Goal: Task Accomplishment & Management: Manage account settings

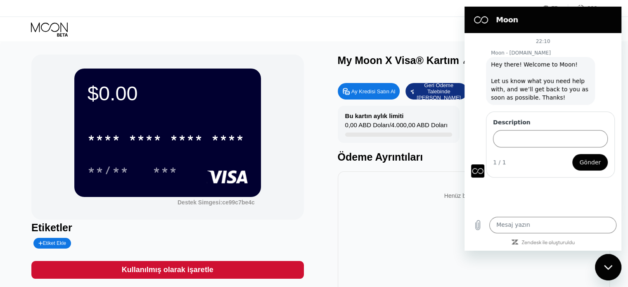
click at [613, 265] on div "Mesajlaşma penceresini kapat" at bounding box center [608, 267] width 25 height 25
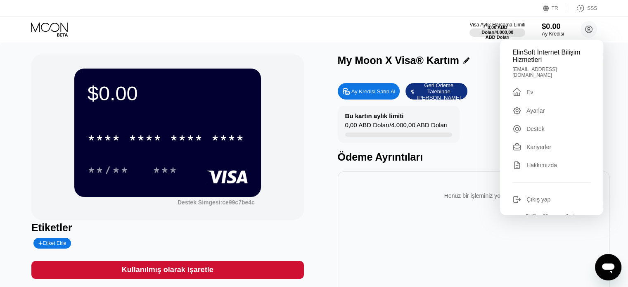
scroll to position [30, 0]
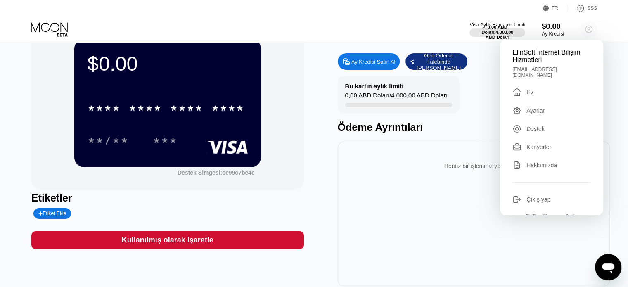
click at [589, 26] on icon at bounding box center [588, 29] width 7 height 7
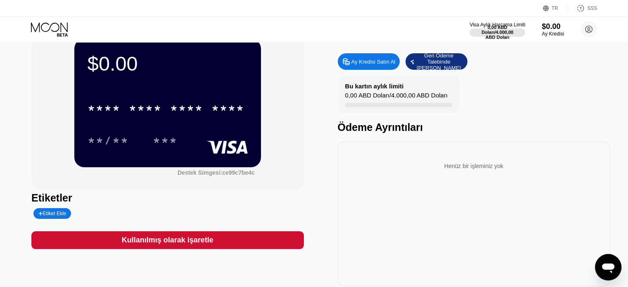
scroll to position [0, 0]
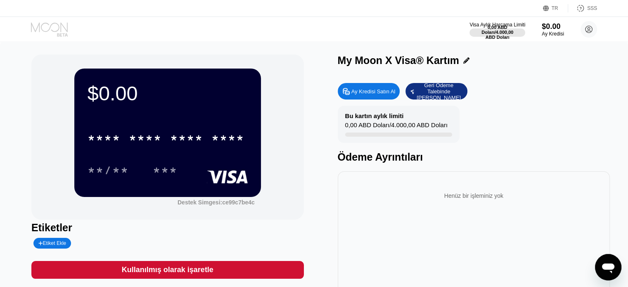
click at [37, 27] on icon at bounding box center [49, 26] width 37 height 9
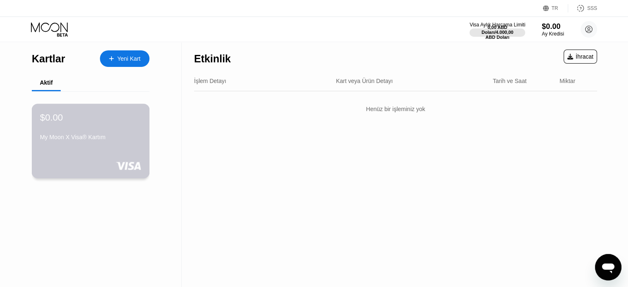
click at [140, 171] on div "$0.00 My Moon X Visa® Kartım" at bounding box center [91, 141] width 118 height 75
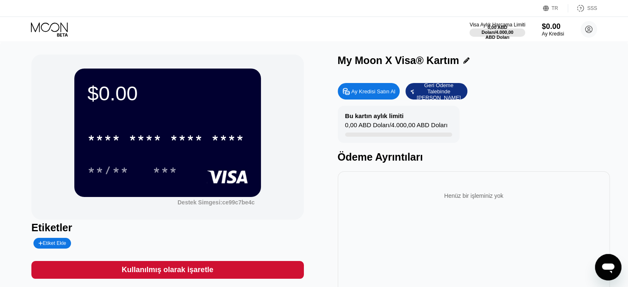
click at [36, 16] on div "TR Dil Bir öğe seçin Kaydetmek SSS" at bounding box center [314, 8] width 628 height 17
click at [36, 25] on icon at bounding box center [50, 29] width 38 height 14
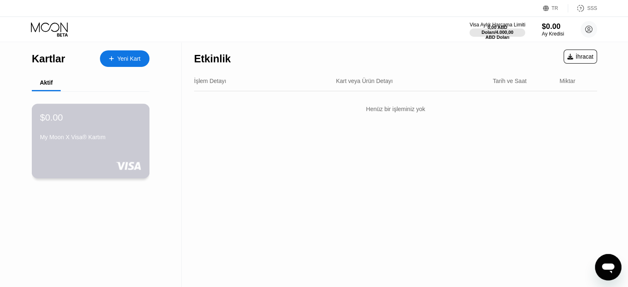
click at [129, 153] on div "$0.00 My Moon X Visa® Kartım" at bounding box center [91, 141] width 118 height 75
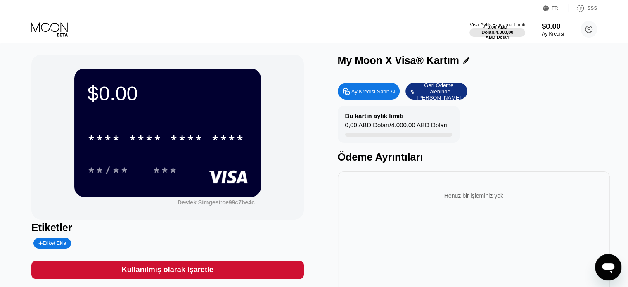
click at [576, 26] on div "Visa Aylık Harcama Limiti 0,00 ABD Doları / 4.000,00 ABD Doları $0.00 Ay Kredis…" at bounding box center [533, 29] width 128 height 17
click at [588, 30] on circle at bounding box center [588, 29] width 17 height 17
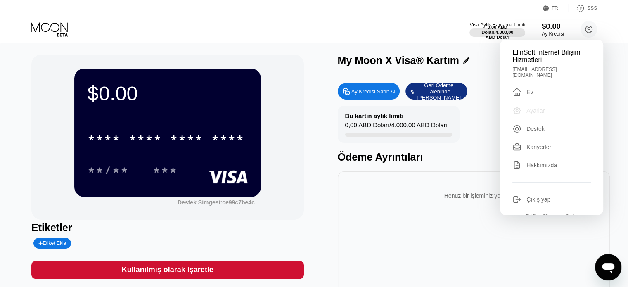
click at [528, 107] on font "Ayarlar" at bounding box center [535, 110] width 18 height 7
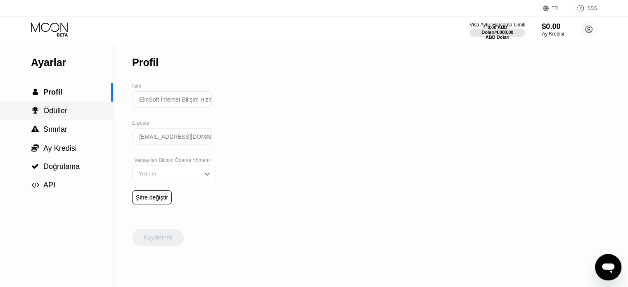
click at [45, 112] on font "Ödüller" at bounding box center [55, 111] width 24 height 8
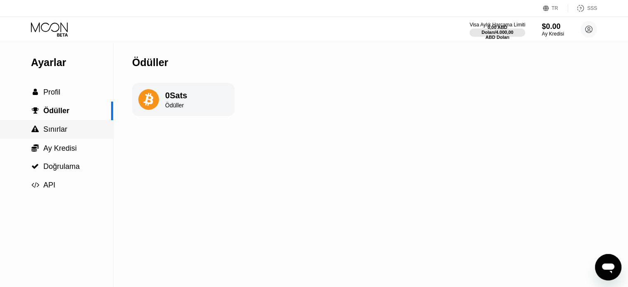
click at [45, 128] on font "Sınırlar" at bounding box center [55, 129] width 24 height 8
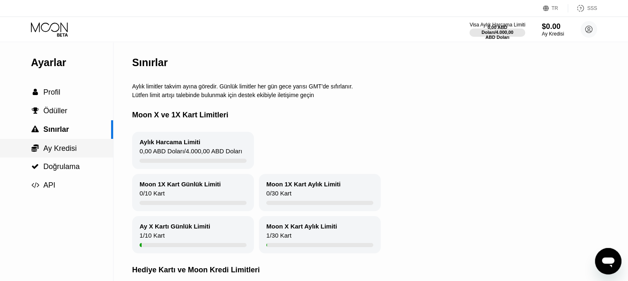
click at [47, 147] on font "Ay Kredisi" at bounding box center [59, 148] width 33 height 8
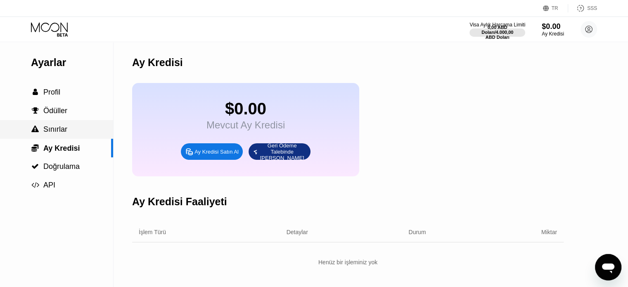
click at [48, 130] on font "Sınırlar" at bounding box center [55, 129] width 24 height 8
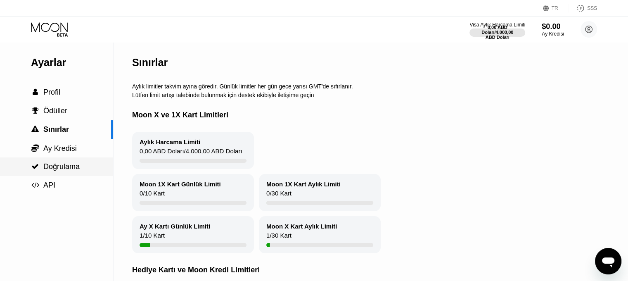
click at [53, 160] on div " Doğrulama" at bounding box center [56, 166] width 113 height 19
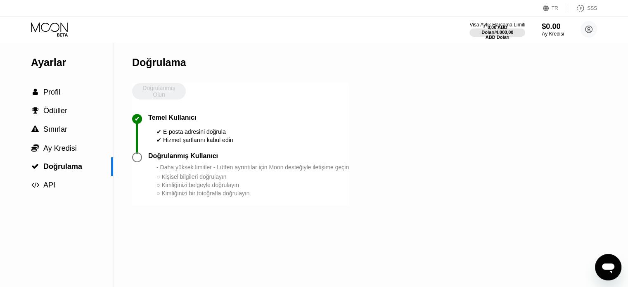
click at [57, 32] on icon at bounding box center [50, 29] width 38 height 14
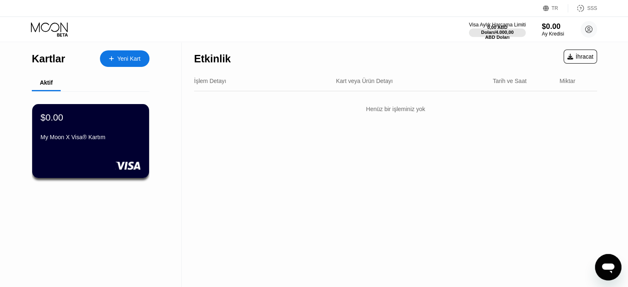
drag, startPoint x: 485, startPoint y: 34, endPoint x: 510, endPoint y: 24, distance: 26.7
click at [510, 25] on div "0,00 ABD Doları / 4.000,00 ABD Doları" at bounding box center [497, 32] width 33 height 15
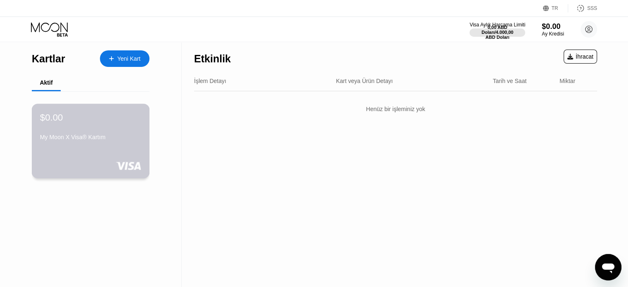
click at [76, 137] on font "My Moon X Visa® Kartım" at bounding box center [73, 137] width 66 height 7
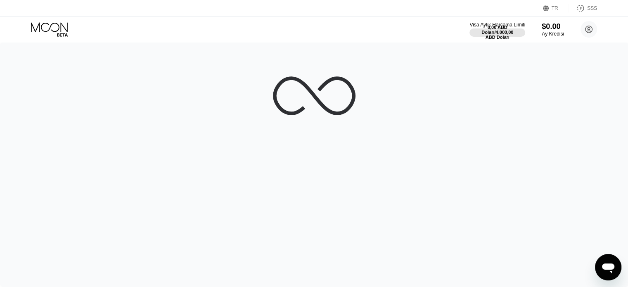
drag, startPoint x: 591, startPoint y: 47, endPoint x: 634, endPoint y: 35, distance: 44.4
click at [627, 35] on html "TR Dil Bir öğe seçin Kaydetmek SSS Visa Aylık Harcama Limiti 0,00 ABD Doları / …" at bounding box center [314, 143] width 628 height 287
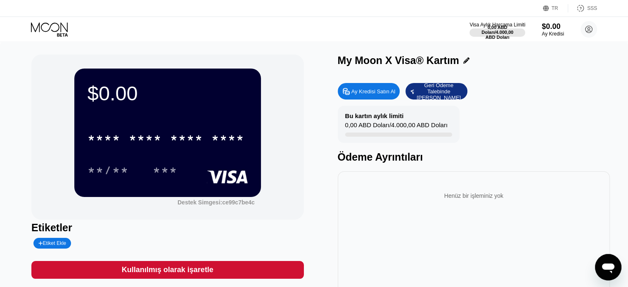
click at [55, 26] on icon at bounding box center [50, 29] width 38 height 14
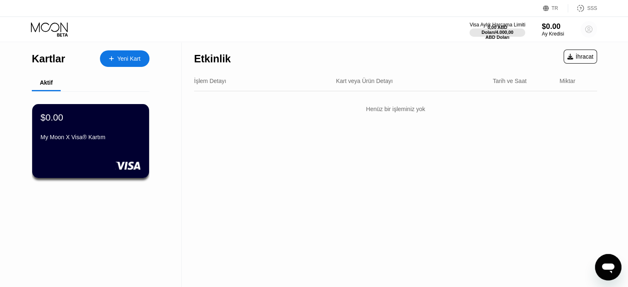
click at [592, 27] on circle at bounding box center [588, 29] width 17 height 17
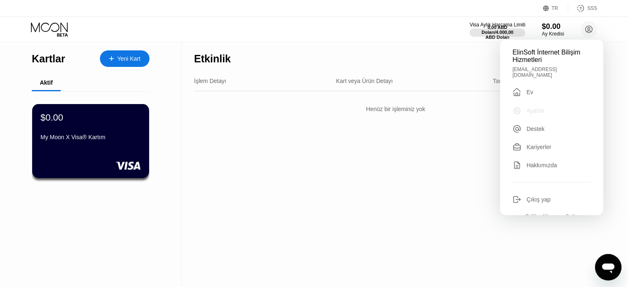
click at [527, 107] on font "Ayarlar" at bounding box center [535, 110] width 18 height 7
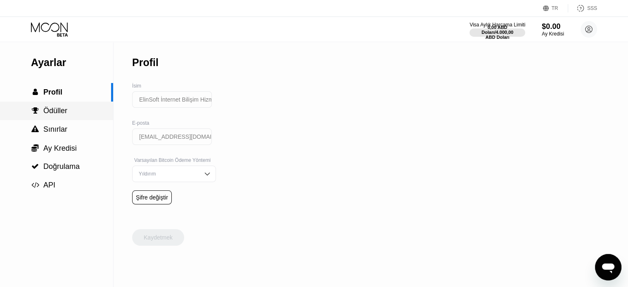
click at [99, 104] on div " Ödüller" at bounding box center [56, 111] width 113 height 19
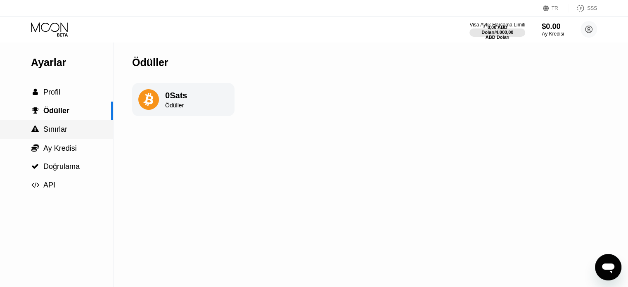
click at [69, 125] on div " Sınırlar" at bounding box center [56, 129] width 113 height 19
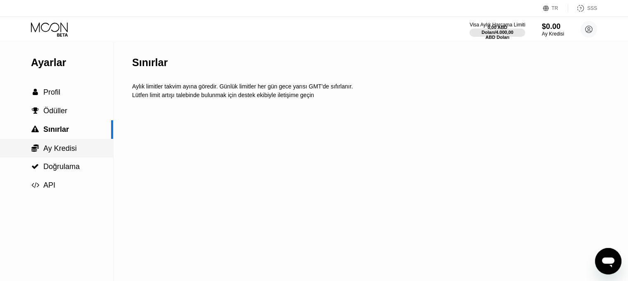
click at [76, 153] on div " Ay Kredisi" at bounding box center [56, 148] width 113 height 9
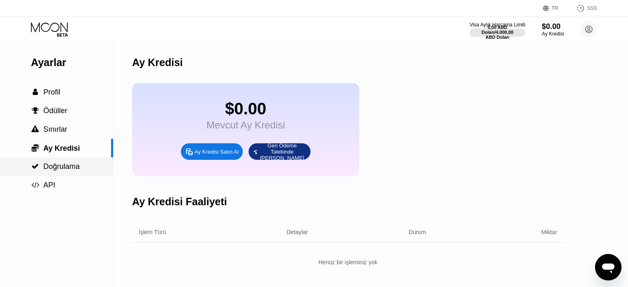
click at [69, 161] on div " Doğrulama" at bounding box center [56, 166] width 113 height 19
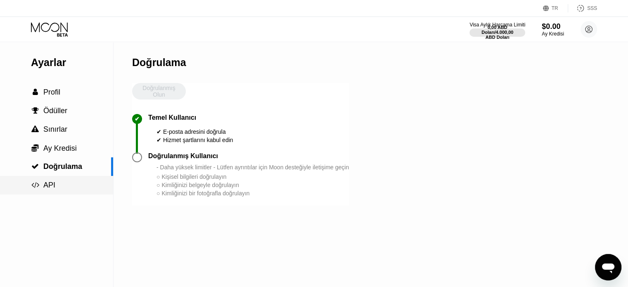
click at [64, 179] on div " API" at bounding box center [56, 185] width 113 height 19
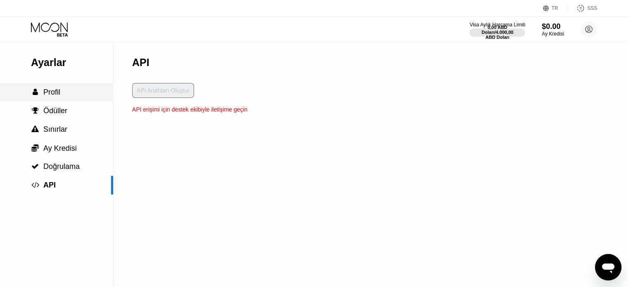
click at [64, 94] on div " Profil" at bounding box center [56, 92] width 113 height 9
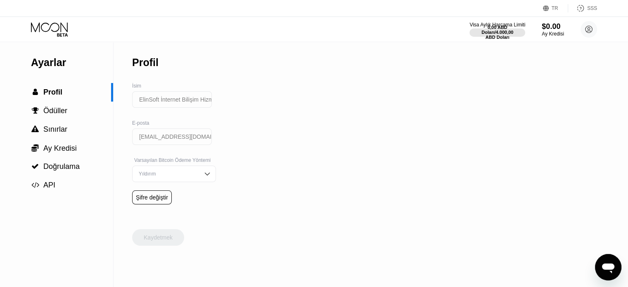
click at [54, 24] on icon at bounding box center [50, 29] width 38 height 14
